Goal: Check status: Check status

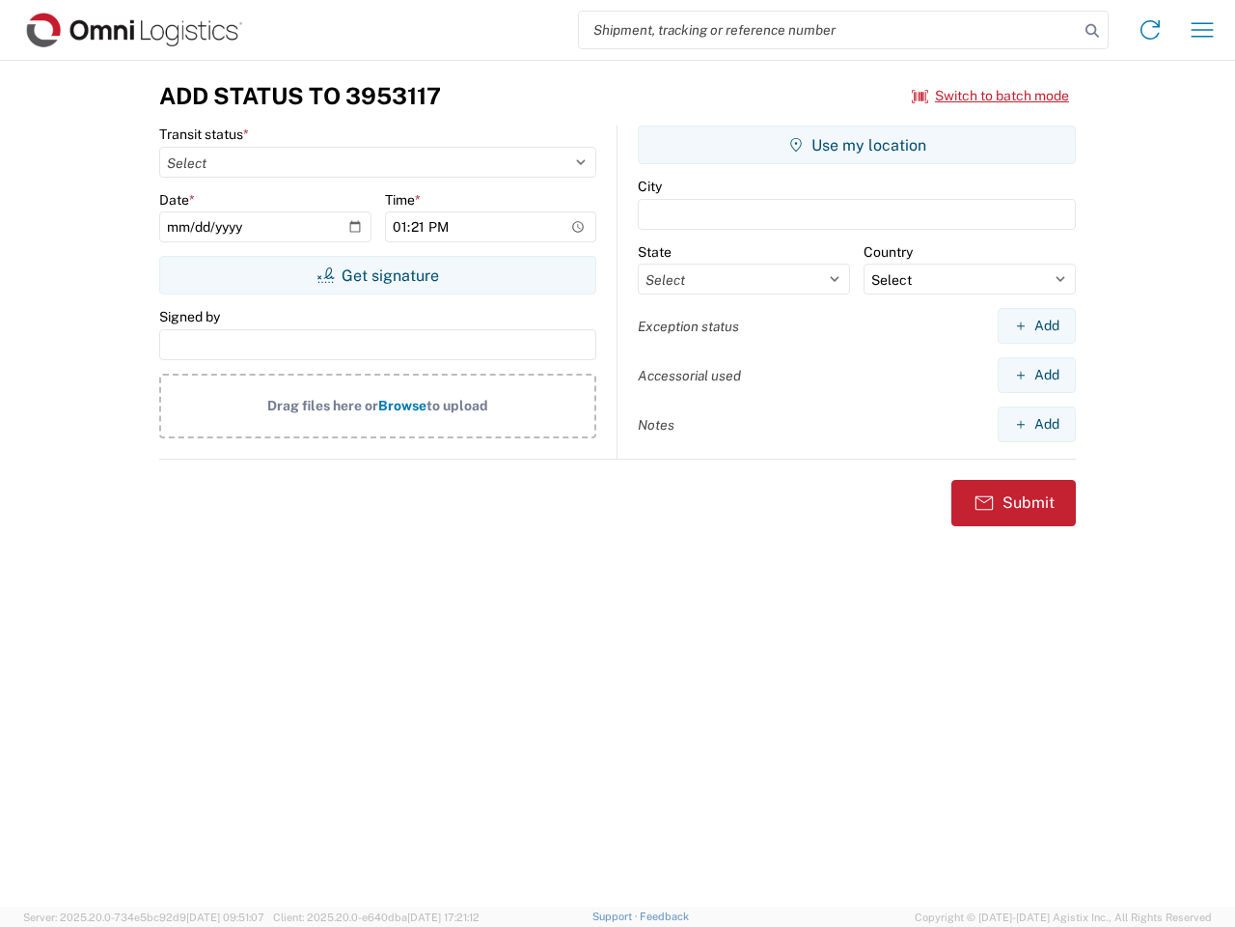
click at [829, 30] on input "search" at bounding box center [829, 30] width 500 height 37
click at [1093, 31] on icon at bounding box center [1092, 30] width 27 height 27
click at [1151, 30] on icon at bounding box center [1150, 29] width 31 height 31
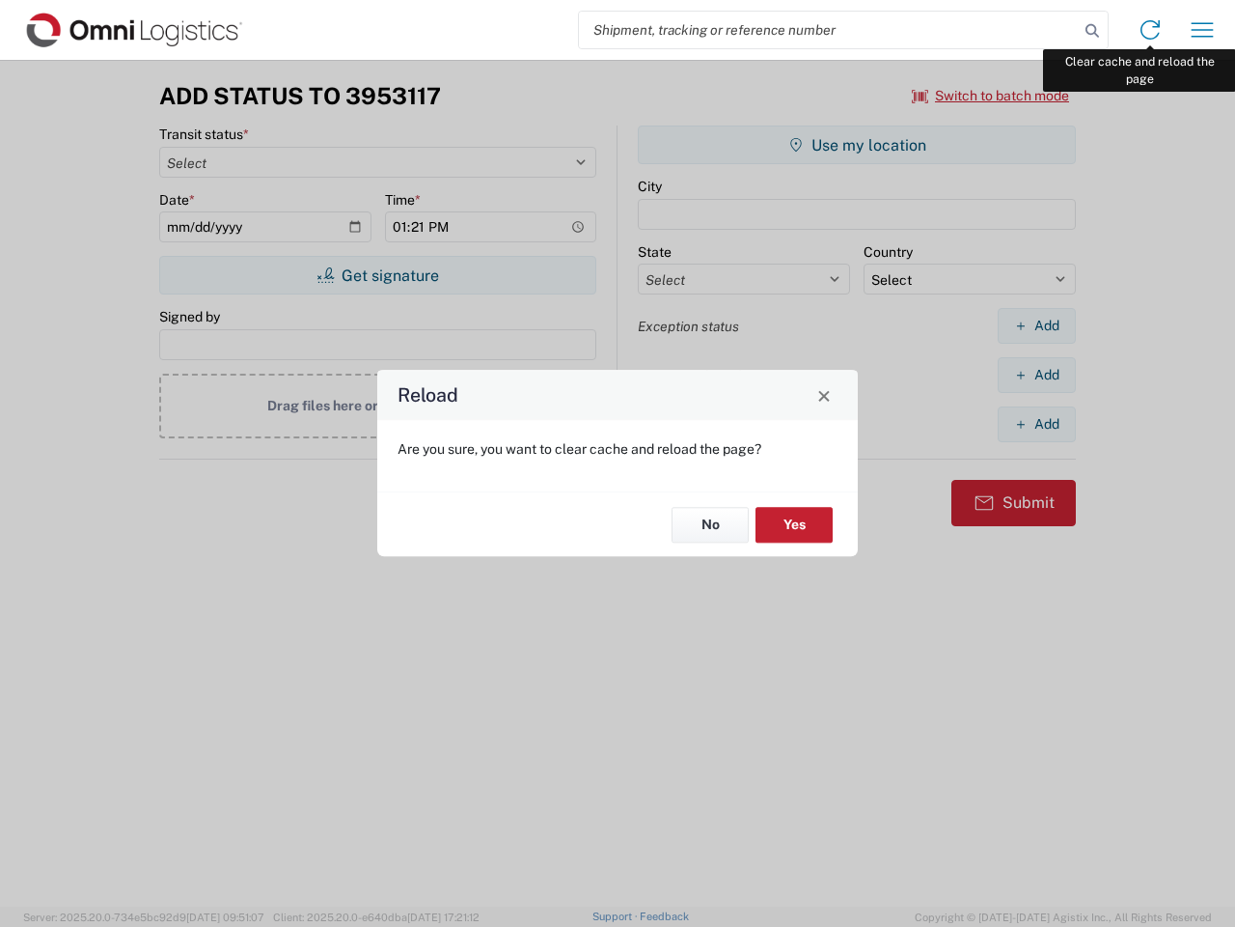
click at [1203, 30] on div "Reload Are you sure, you want to clear cache and reload the page? No Yes" at bounding box center [617, 463] width 1235 height 927
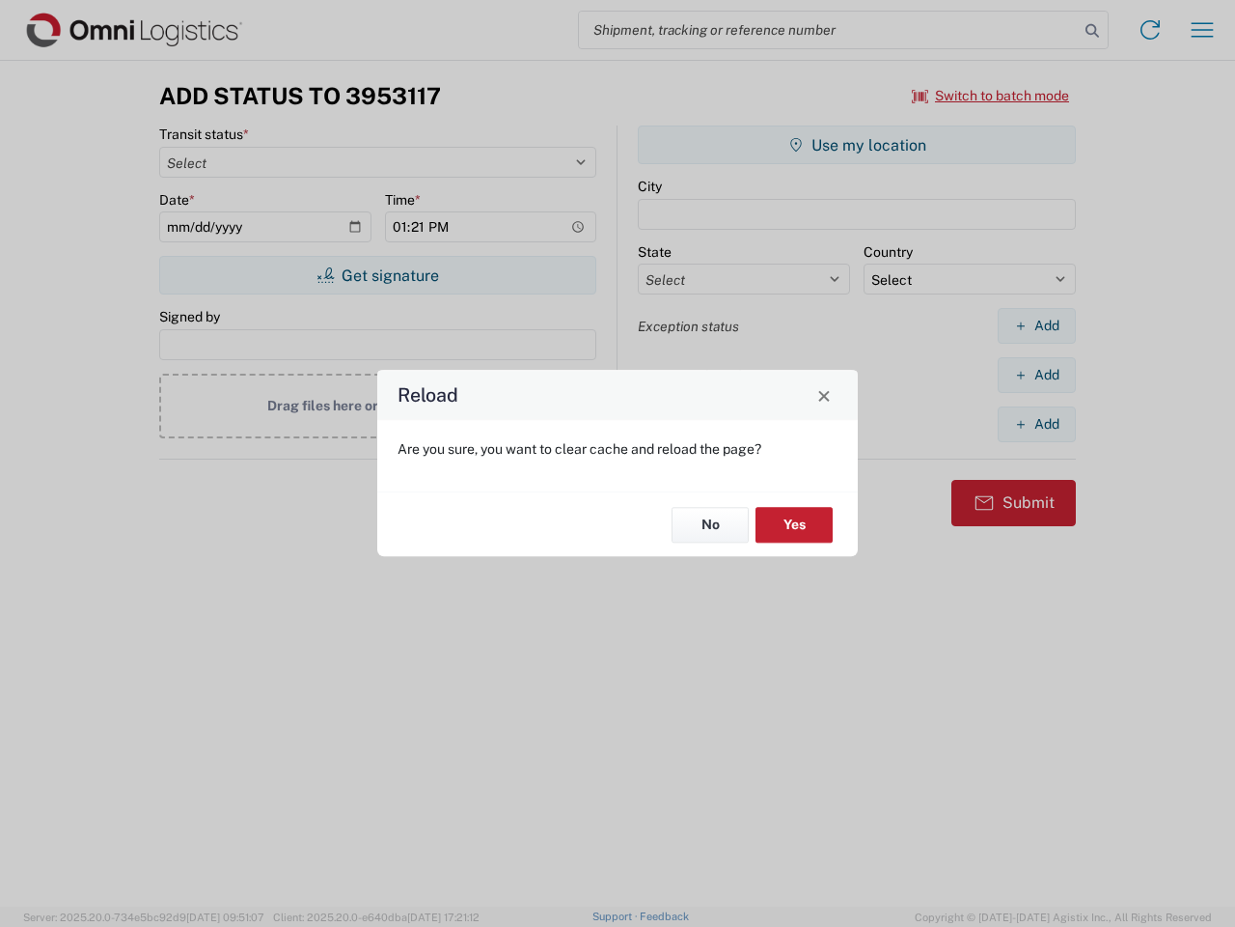
click at [991, 96] on div "Reload Are you sure, you want to clear cache and reload the page? No Yes" at bounding box center [617, 463] width 1235 height 927
click at [377, 275] on div "Reload Are you sure, you want to clear cache and reload the page? No Yes" at bounding box center [617, 463] width 1235 height 927
click at [857, 145] on div "Reload Are you sure, you want to clear cache and reload the page? No Yes" at bounding box center [617, 463] width 1235 height 927
click at [1037, 325] on div "Reload Are you sure, you want to clear cache and reload the page? No Yes" at bounding box center [617, 463] width 1235 height 927
click at [1037, 374] on div "Reload Are you sure, you want to clear cache and reload the page? No Yes" at bounding box center [617, 463] width 1235 height 927
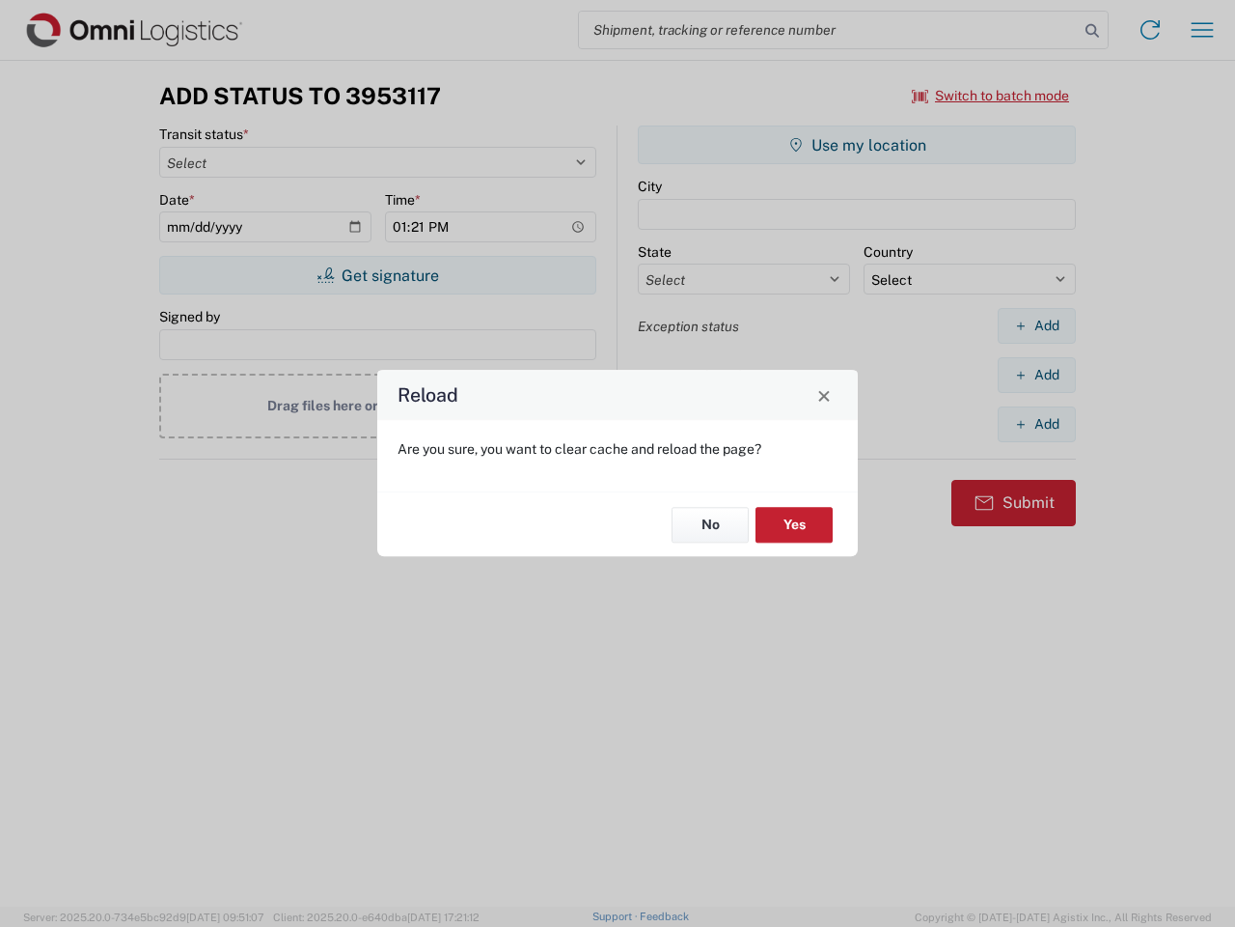
click at [1037, 424] on div "Reload Are you sure, you want to clear cache and reload the page? No Yes" at bounding box center [617, 463] width 1235 height 927
